Goal: Transaction & Acquisition: Book appointment/travel/reservation

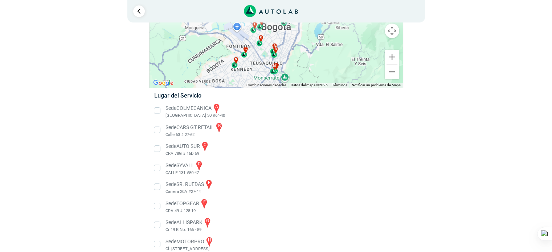
scroll to position [73, 0]
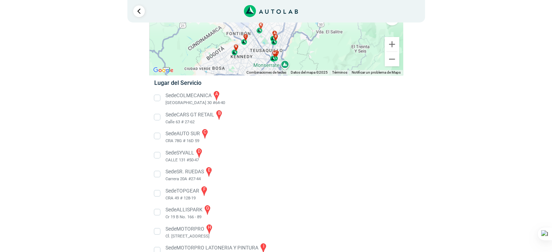
click at [157, 135] on li "Sede AUTO SUR c CRA 78G # 16D 59" at bounding box center [276, 136] width 254 height 16
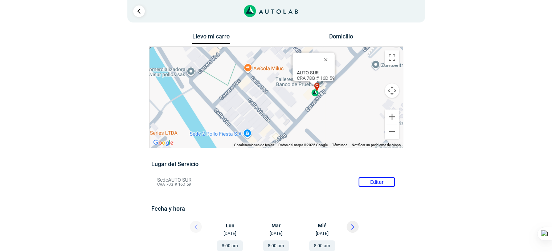
drag, startPoint x: 342, startPoint y: 114, endPoint x: 382, endPoint y: 95, distance: 43.8
click at [382, 95] on div "a b c d e f g" at bounding box center [275, 97] width 253 height 101
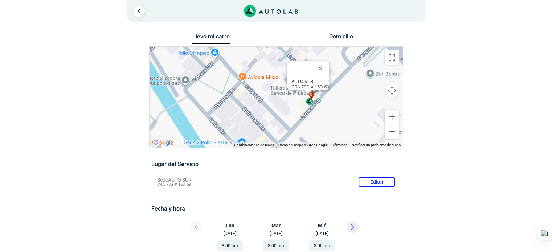
drag, startPoint x: 376, startPoint y: 113, endPoint x: 367, endPoint y: 113, distance: 9.1
click at [367, 113] on div "a b c d e f g" at bounding box center [275, 97] width 253 height 101
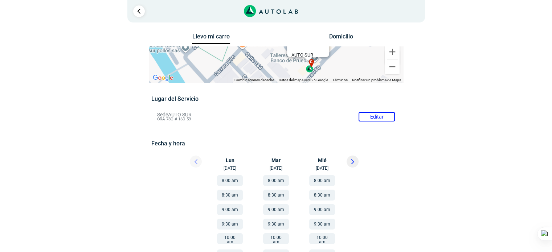
click at [194, 162] on div at bounding box center [190, 164] width 44 height 16
click at [322, 181] on button "8:00 am" at bounding box center [322, 180] width 26 height 11
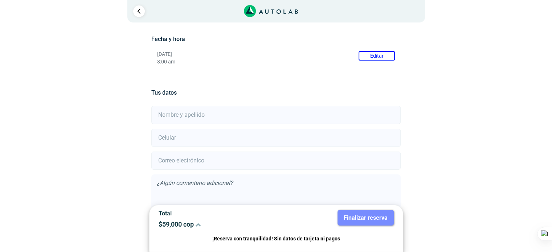
scroll to position [141, 0]
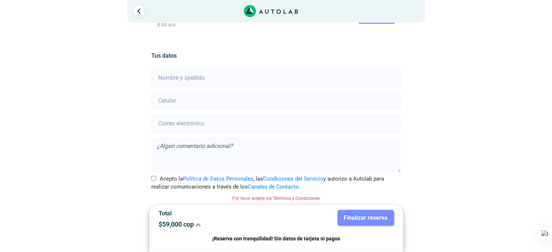
click at [202, 83] on input "text" at bounding box center [275, 78] width 249 height 18
type input "[PERSON_NAME]"
type input "3123690463"
type input "[EMAIL_ADDRESS][DOMAIN_NAME]"
click at [153, 176] on input "Acepto la Política de Datos Personales , las Condiciones del Servicio y autoriz…" at bounding box center [153, 178] width 5 height 5
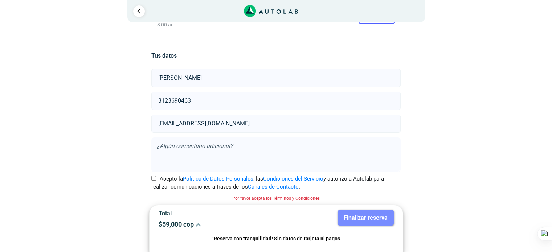
checkbox input "true"
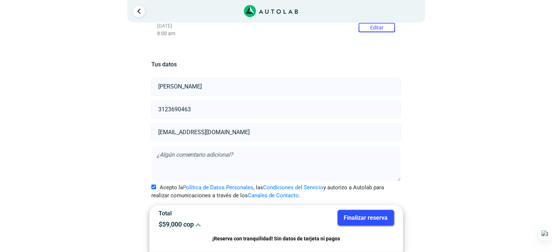
scroll to position [132, 0]
click at [165, 154] on textarea at bounding box center [275, 164] width 249 height 35
click at [205, 158] on textarea "LLevo el auto en [GEOGRAPHIC_DATA]" at bounding box center [275, 164] width 249 height 35
click at [166, 156] on textarea "LLevo el auto en grúa" at bounding box center [275, 164] width 249 height 35
type textarea "Llevo el auto en grúa"
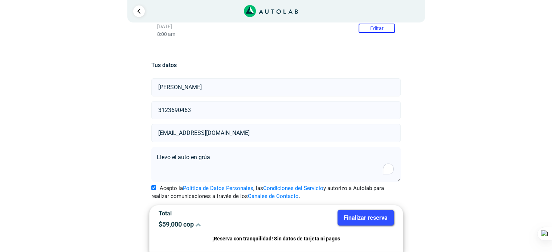
click at [360, 217] on button "Finalizar reserva" at bounding box center [365, 218] width 56 height 16
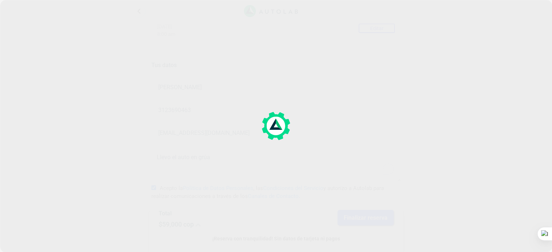
scroll to position [0, 0]
